Goal: Task Accomplishment & Management: Use online tool/utility

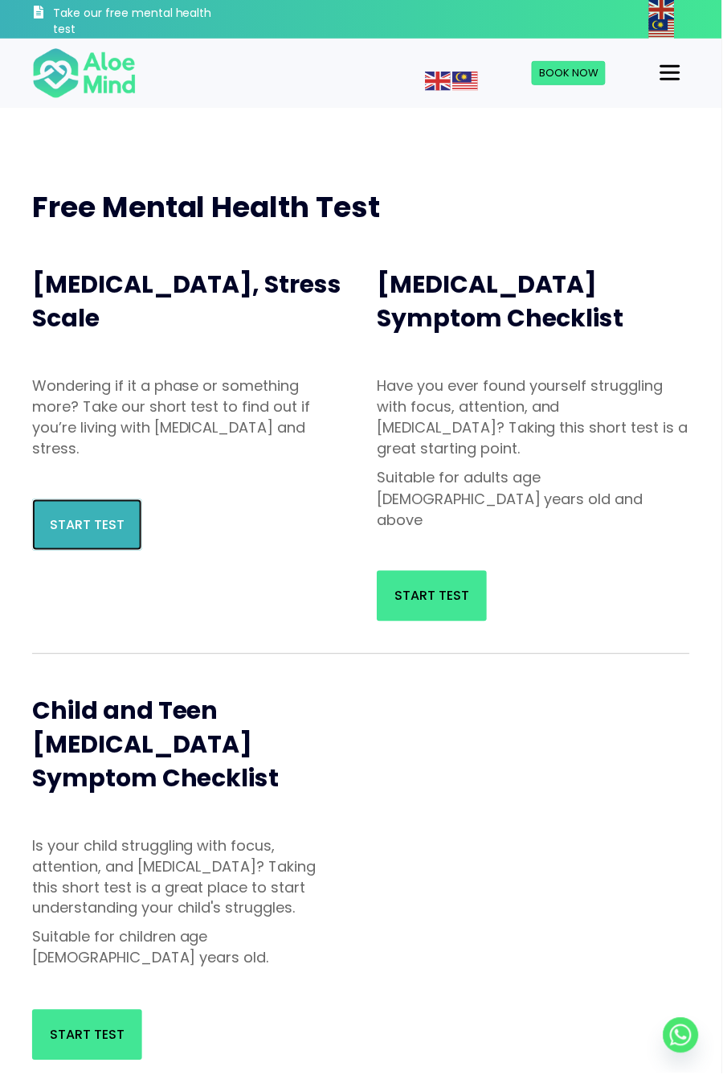
click at [100, 522] on span "Start Test" at bounding box center [87, 525] width 75 height 18
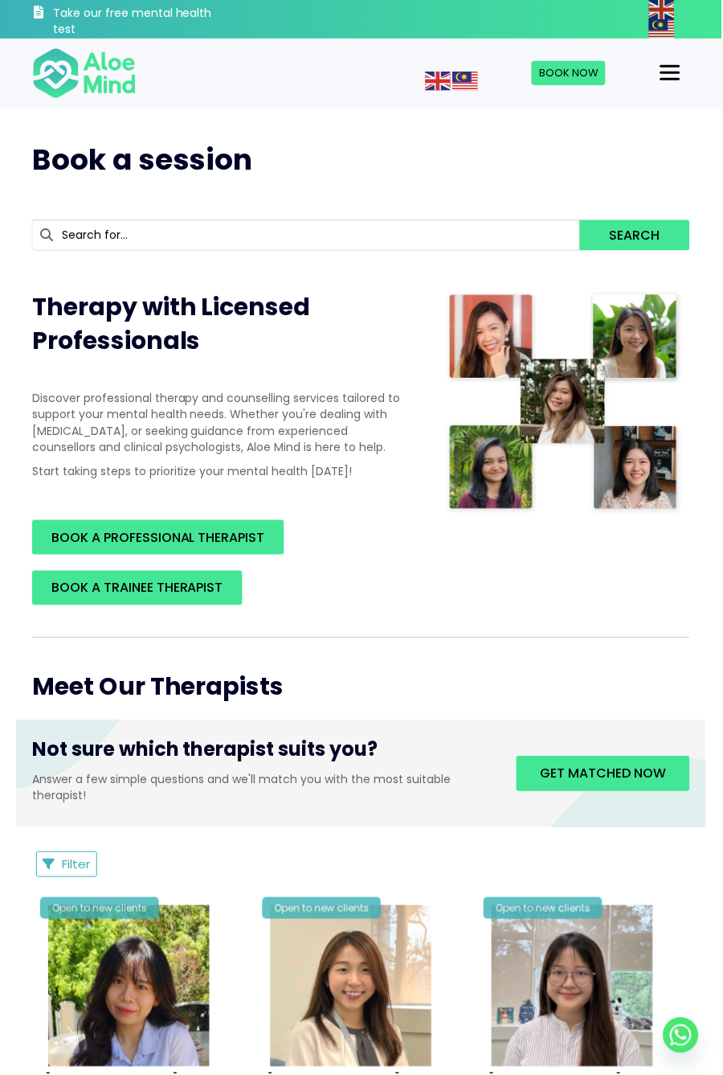
click at [669, 72] on div "Menu" at bounding box center [671, 73] width 20 height 2
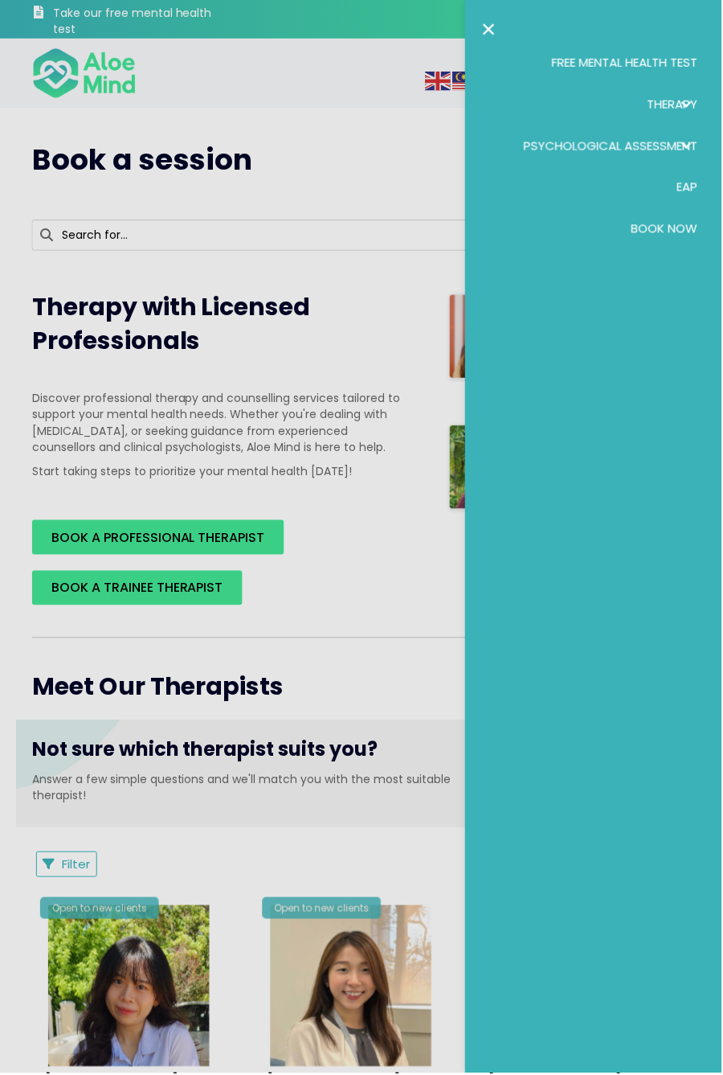
click at [384, 402] on div at bounding box center [361, 537] width 723 height 1075
